Goal: Transaction & Acquisition: Obtain resource

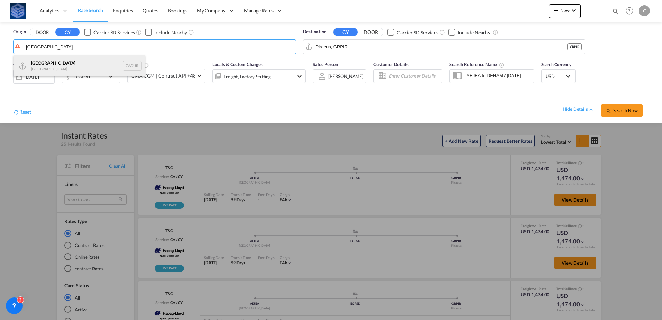
click at [45, 65] on div "[GEOGRAPHIC_DATA] [GEOGRAPHIC_DATA] ZADUR" at bounding box center [80, 65] width 132 height 21
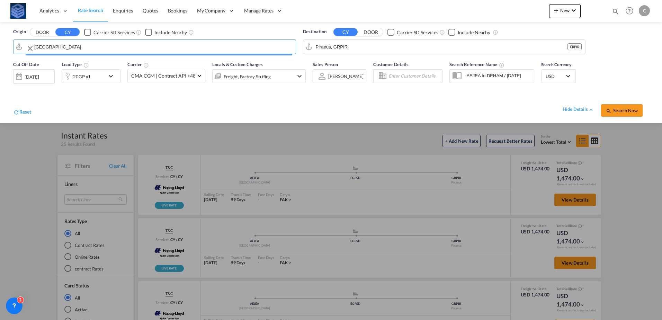
type input "[GEOGRAPHIC_DATA], ZADUR"
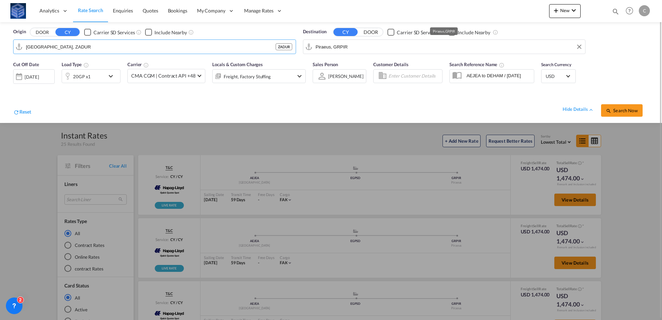
click at [347, 46] on input "Piraeus, GRPIR" at bounding box center [449, 47] width 266 height 10
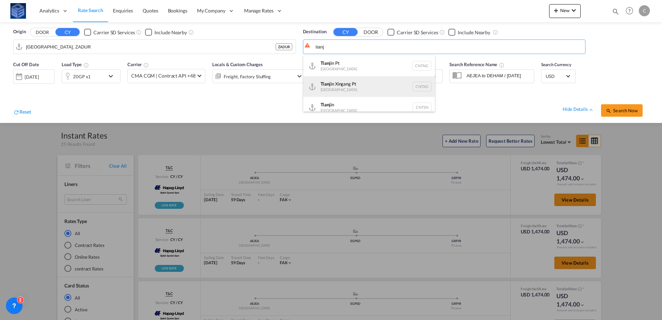
scroll to position [6, 0]
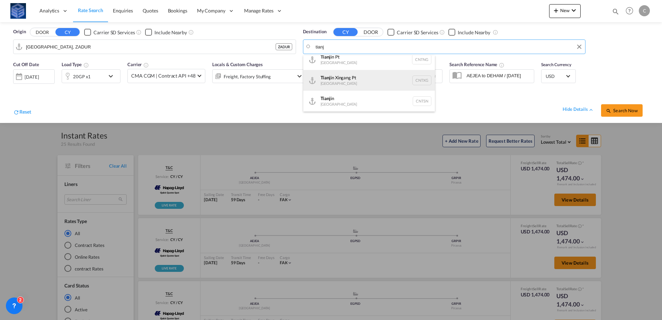
click at [362, 85] on div "Tianj in Xingang Pt [GEOGRAPHIC_DATA] CNTXG" at bounding box center [369, 80] width 132 height 21
type input "Tianjin Xingang Pt, CNTXG"
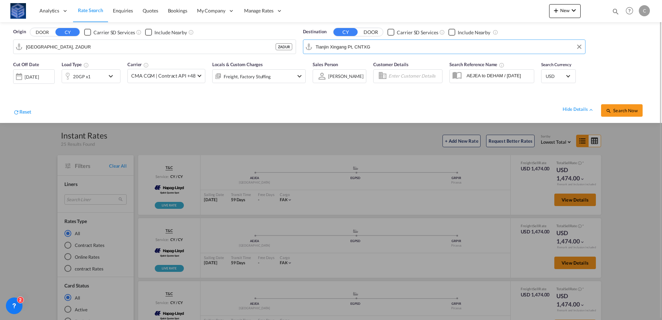
click at [110, 81] on div "20GP x1" at bounding box center [91, 76] width 59 height 14
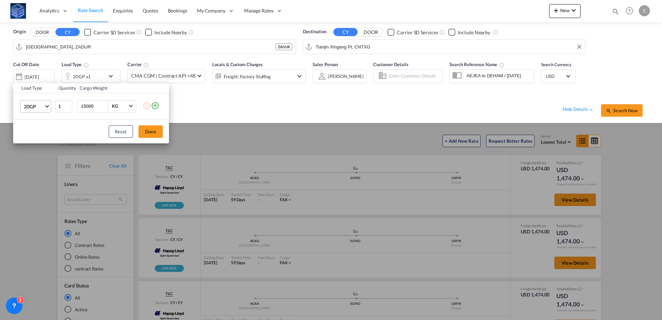
click at [48, 111] on md-select-value "20GP" at bounding box center [37, 106] width 28 height 12
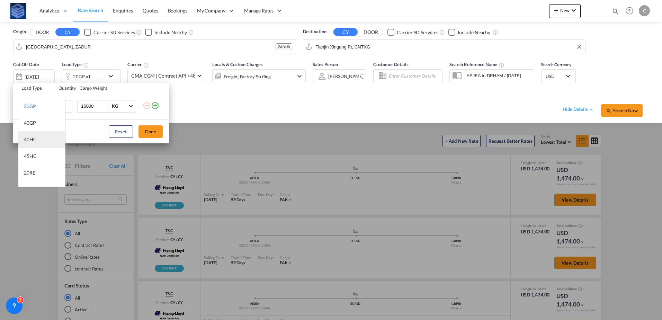
click at [32, 139] on div "40HC" at bounding box center [30, 139] width 13 height 7
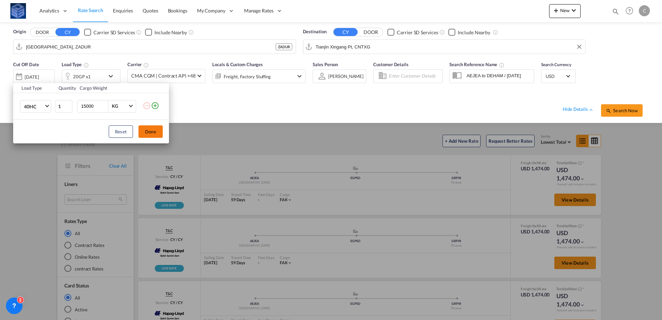
click at [145, 132] on button "Done" at bounding box center [151, 131] width 24 height 12
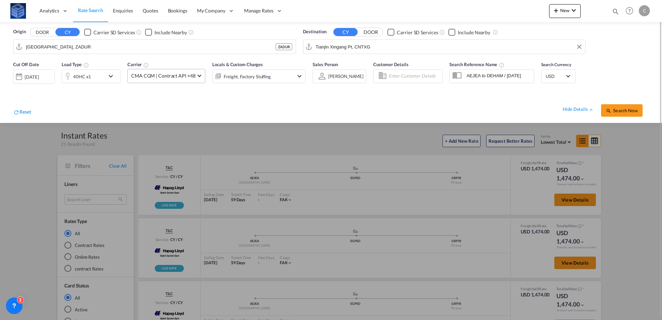
click at [191, 75] on span "CMA CGM | Contract API +48" at bounding box center [163, 75] width 64 height 7
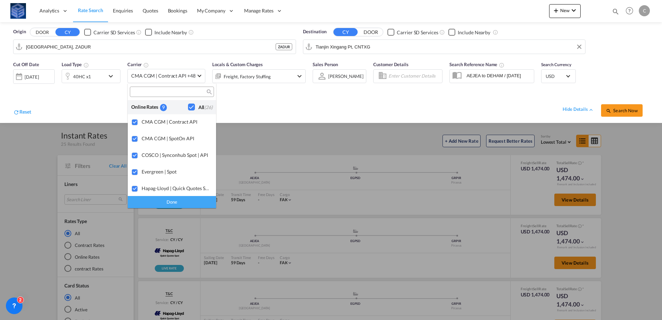
click at [187, 198] on div "Done" at bounding box center [172, 202] width 88 height 12
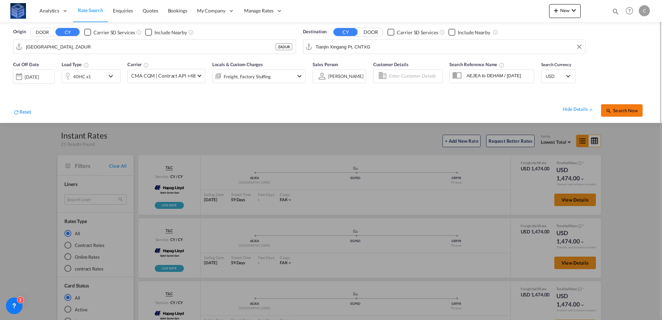
click at [618, 114] on button "Search Now" at bounding box center [622, 110] width 42 height 12
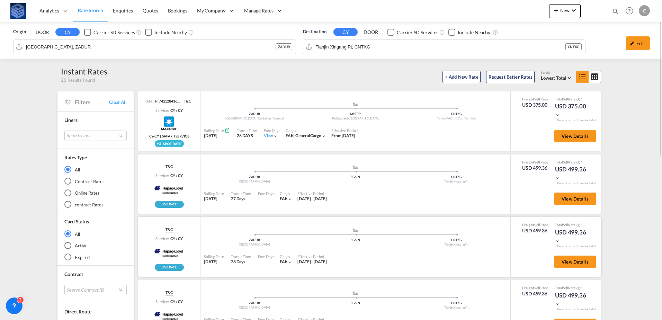
scroll to position [69, 0]
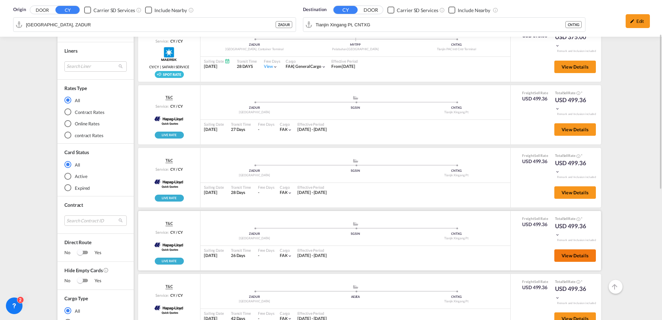
click at [569, 254] on span "View Details" at bounding box center [575, 256] width 27 height 6
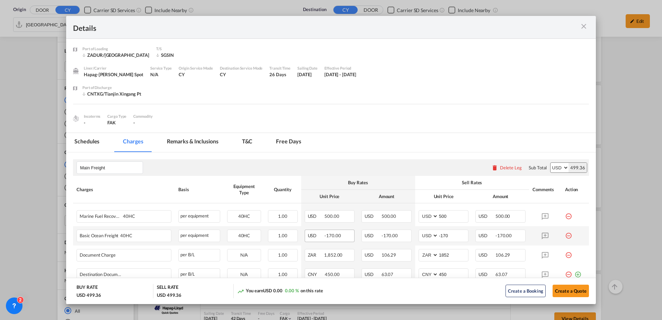
scroll to position [35, 0]
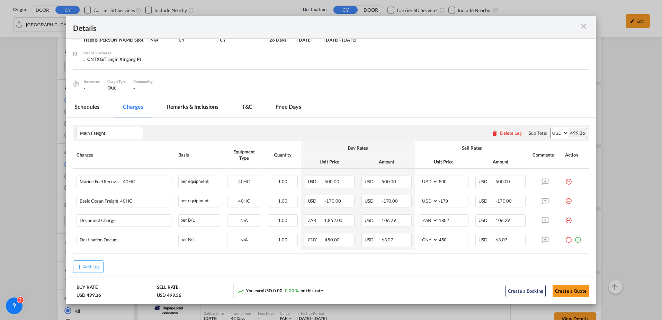
click at [584, 28] on md-icon "icon-close m-3 fg-AAA8AD cursor" at bounding box center [584, 26] width 8 height 8
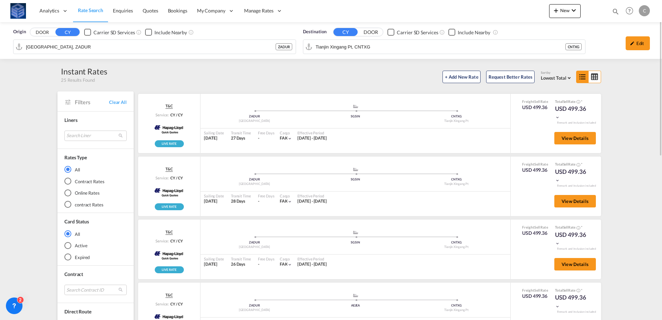
scroll to position [0, 0]
